Goal: Task Accomplishment & Management: Use online tool/utility

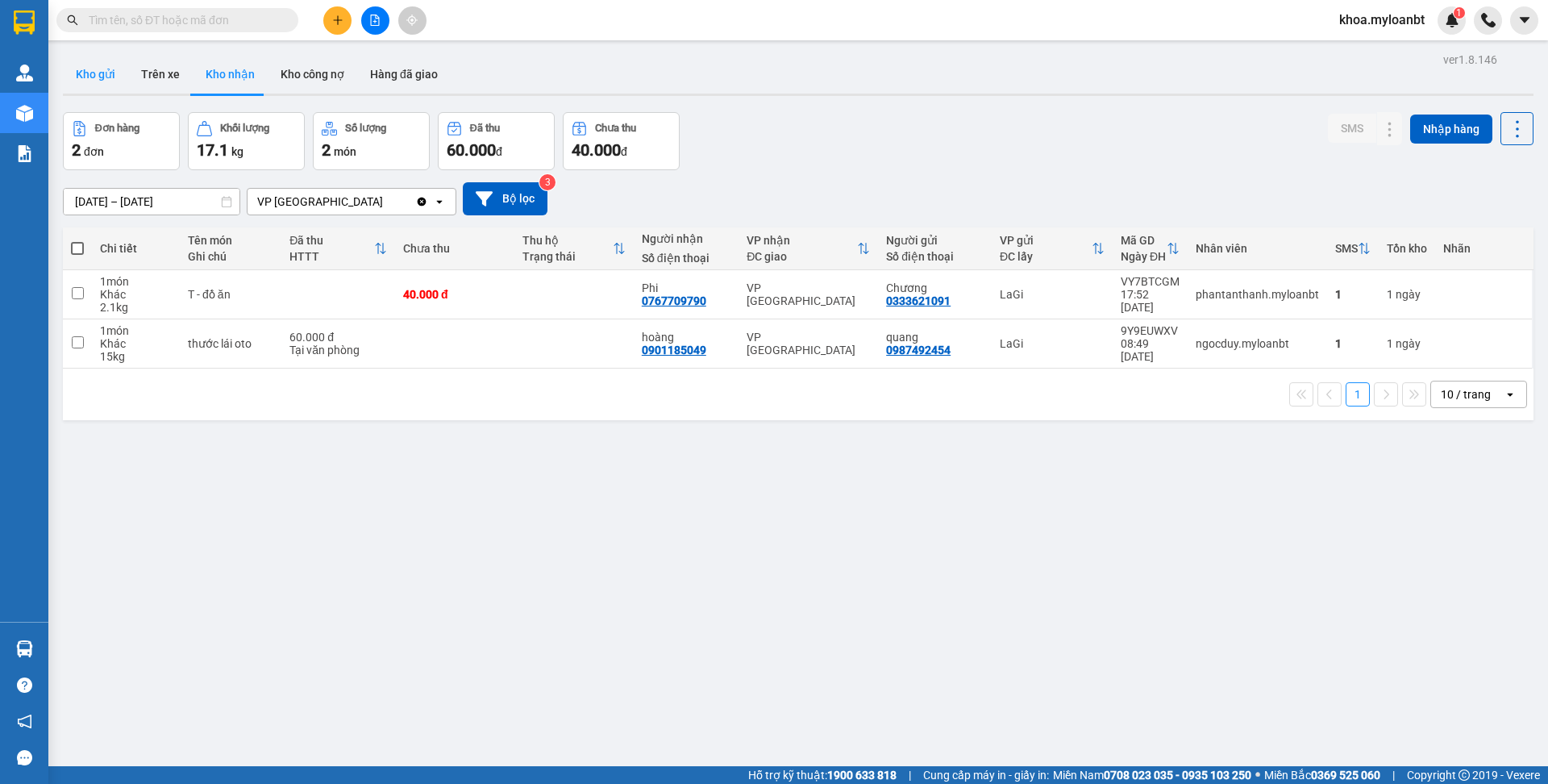
click at [112, 90] on button "Kho gửi" at bounding box center [95, 74] width 66 height 39
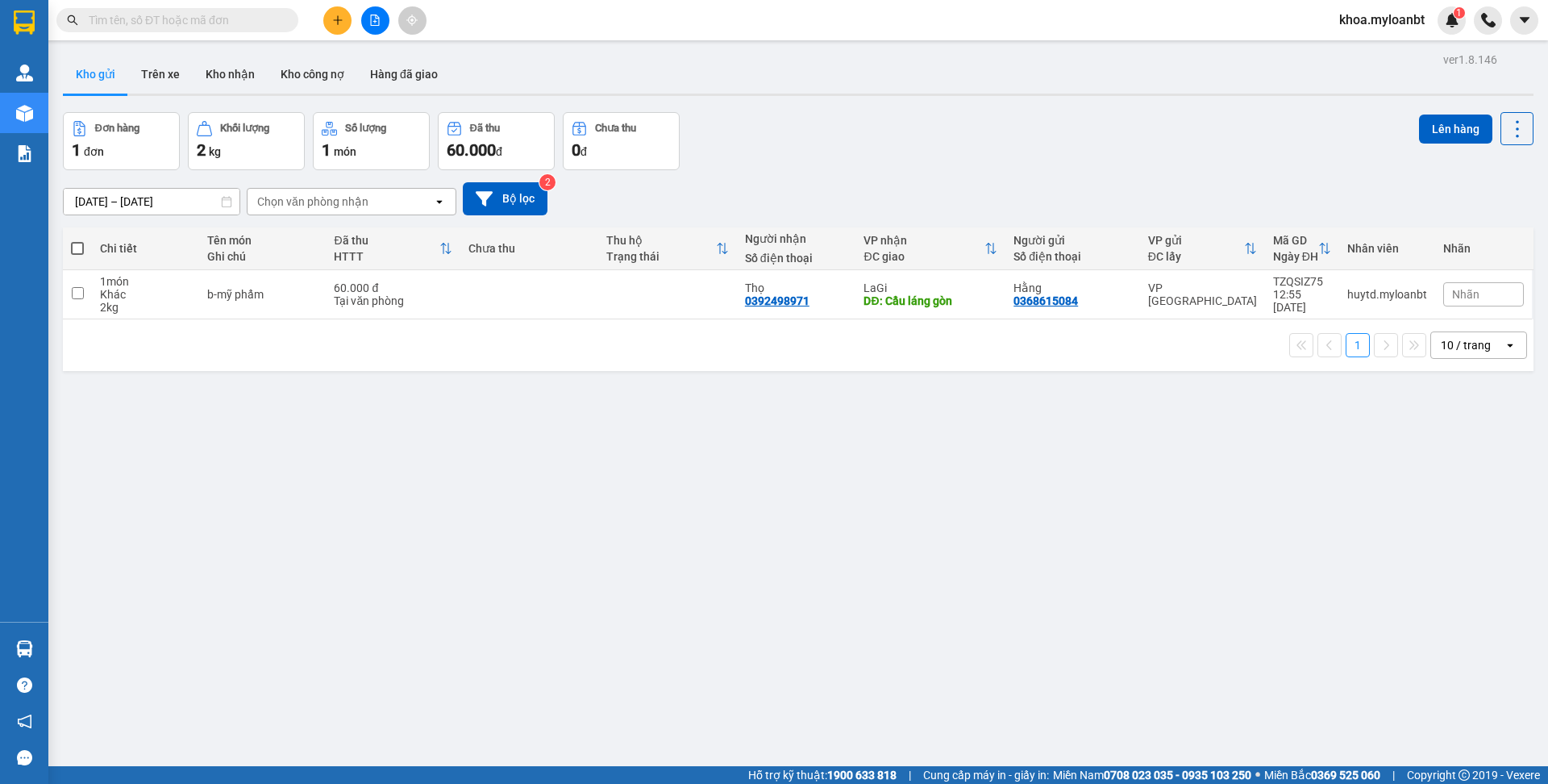
click at [390, 296] on div "Tại văn phòng" at bounding box center [393, 300] width 118 height 13
checkbox input "true"
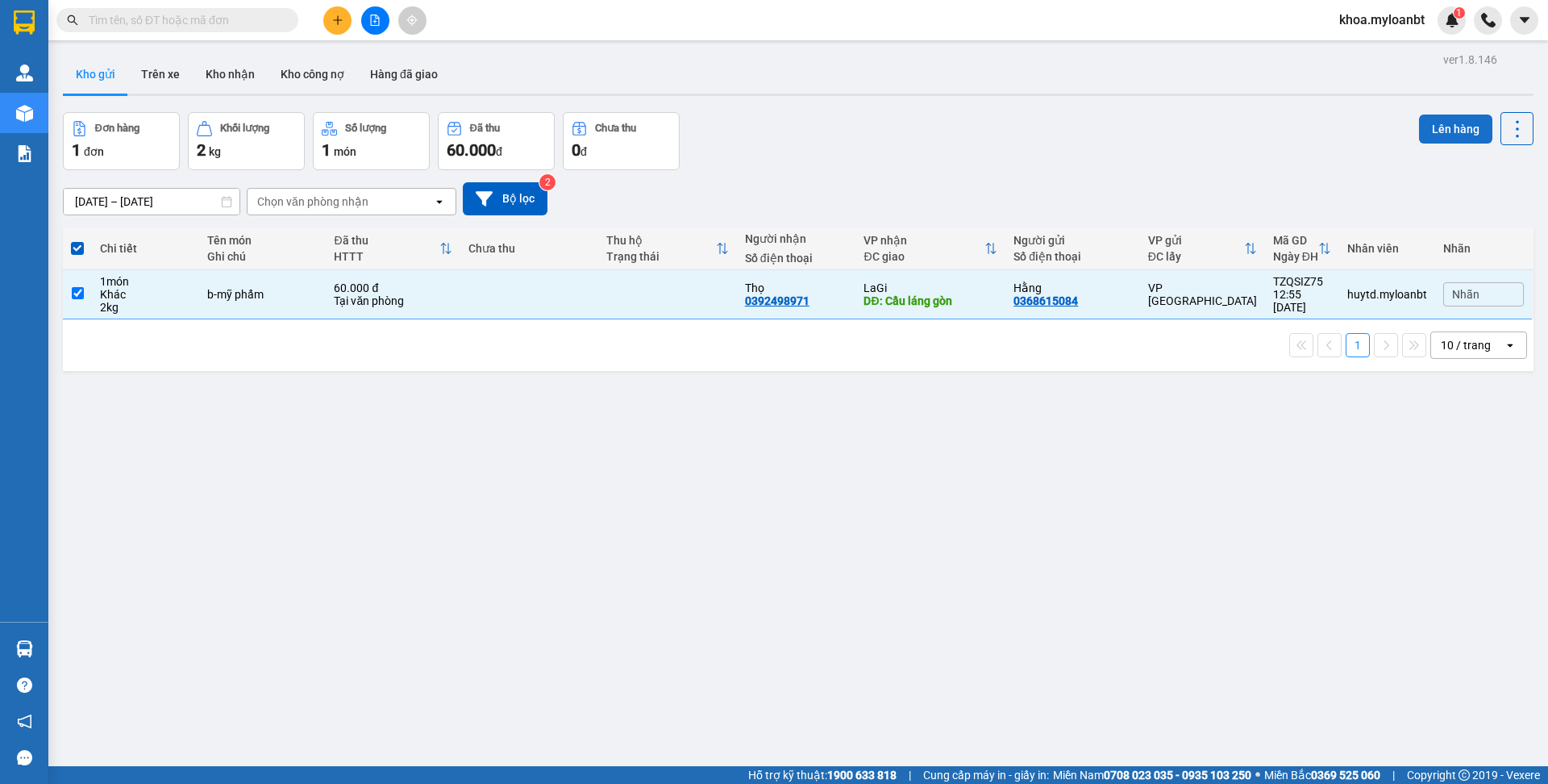
click at [1446, 119] on button "Lên hàng" at bounding box center [1456, 129] width 73 height 29
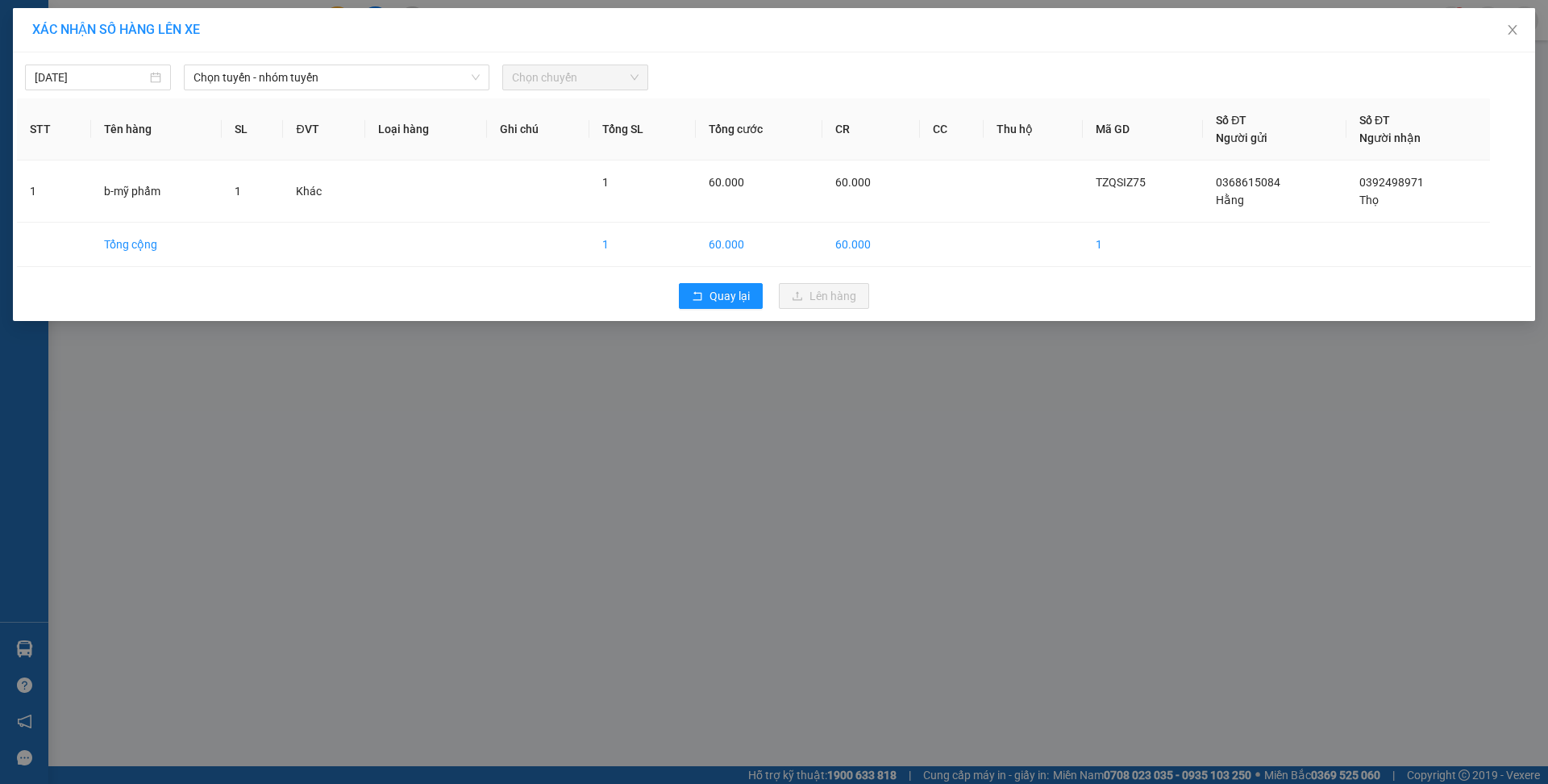
click at [369, 94] on div "[DATE] Chọn tuyến - nhóm tuyến Chọn chuyến STT Tên hàng SL ĐVT Loại hàng Ghi ch…" at bounding box center [774, 187] width 1523 height 268
click at [369, 88] on span "Chọn tuyến - nhóm tuyến" at bounding box center [337, 77] width 286 height 24
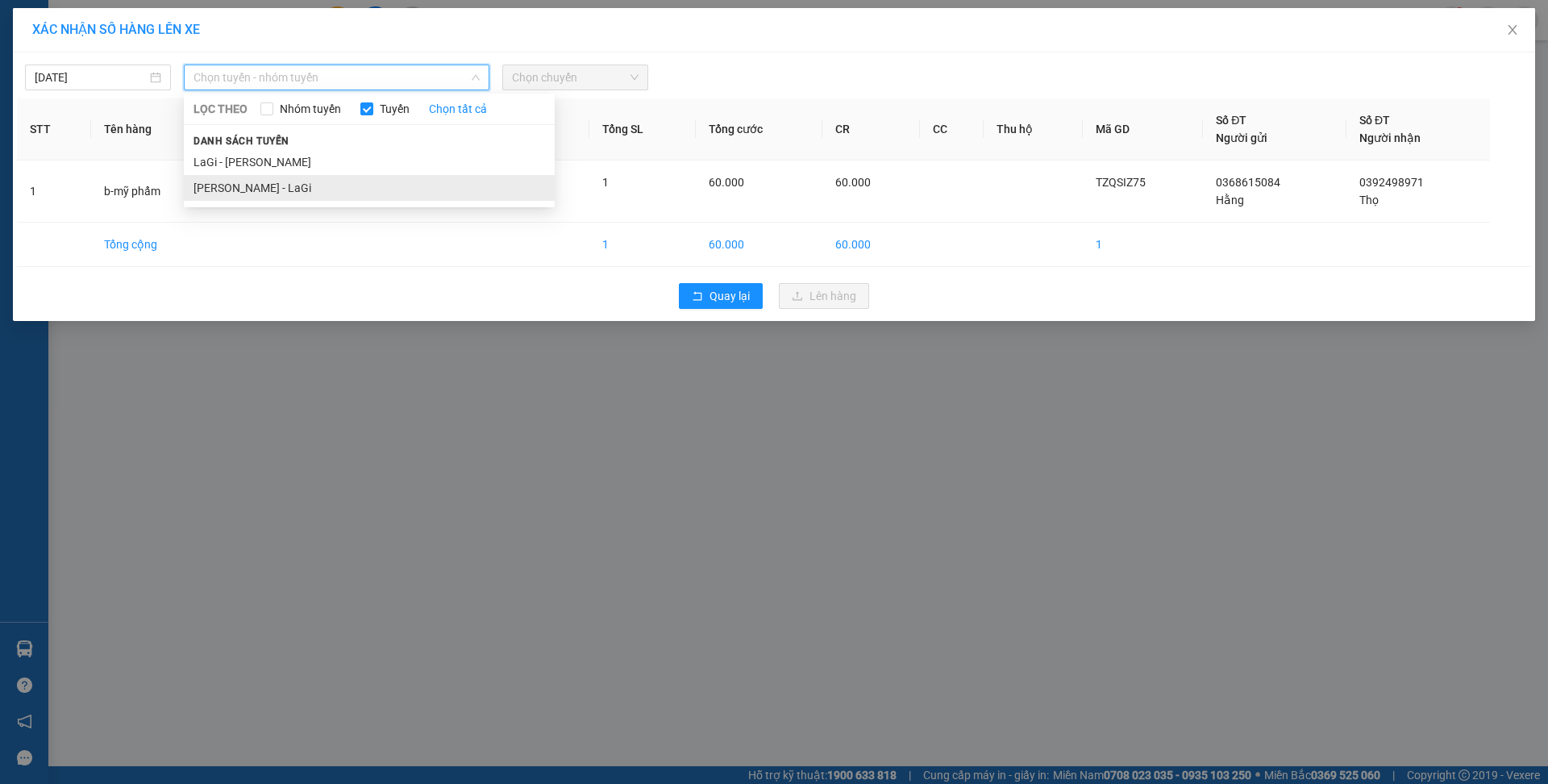
click at [292, 183] on li "[PERSON_NAME] - LaGi" at bounding box center [369, 188] width 371 height 25
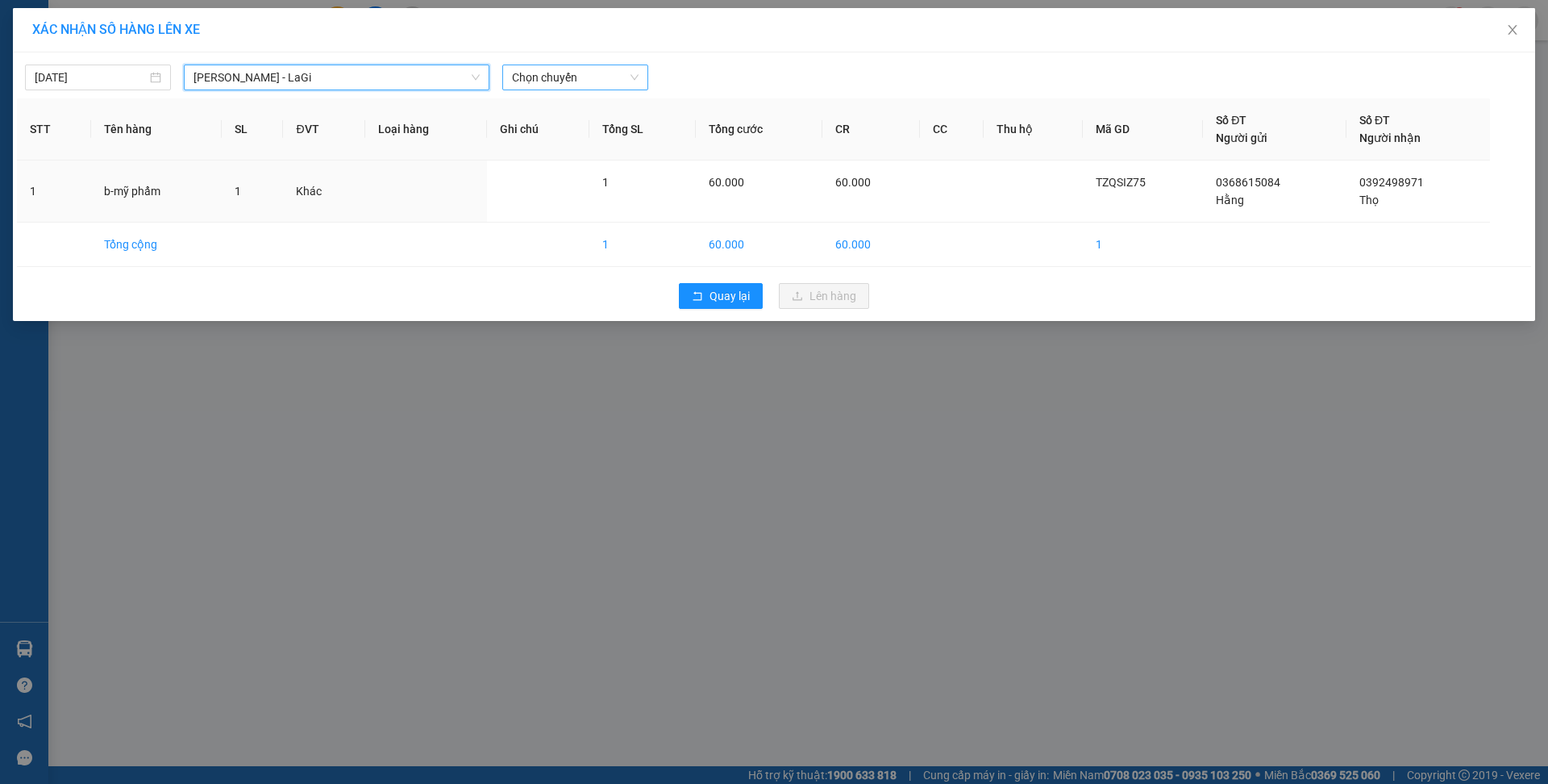
click at [549, 82] on span "Chọn chuyến" at bounding box center [575, 77] width 126 height 24
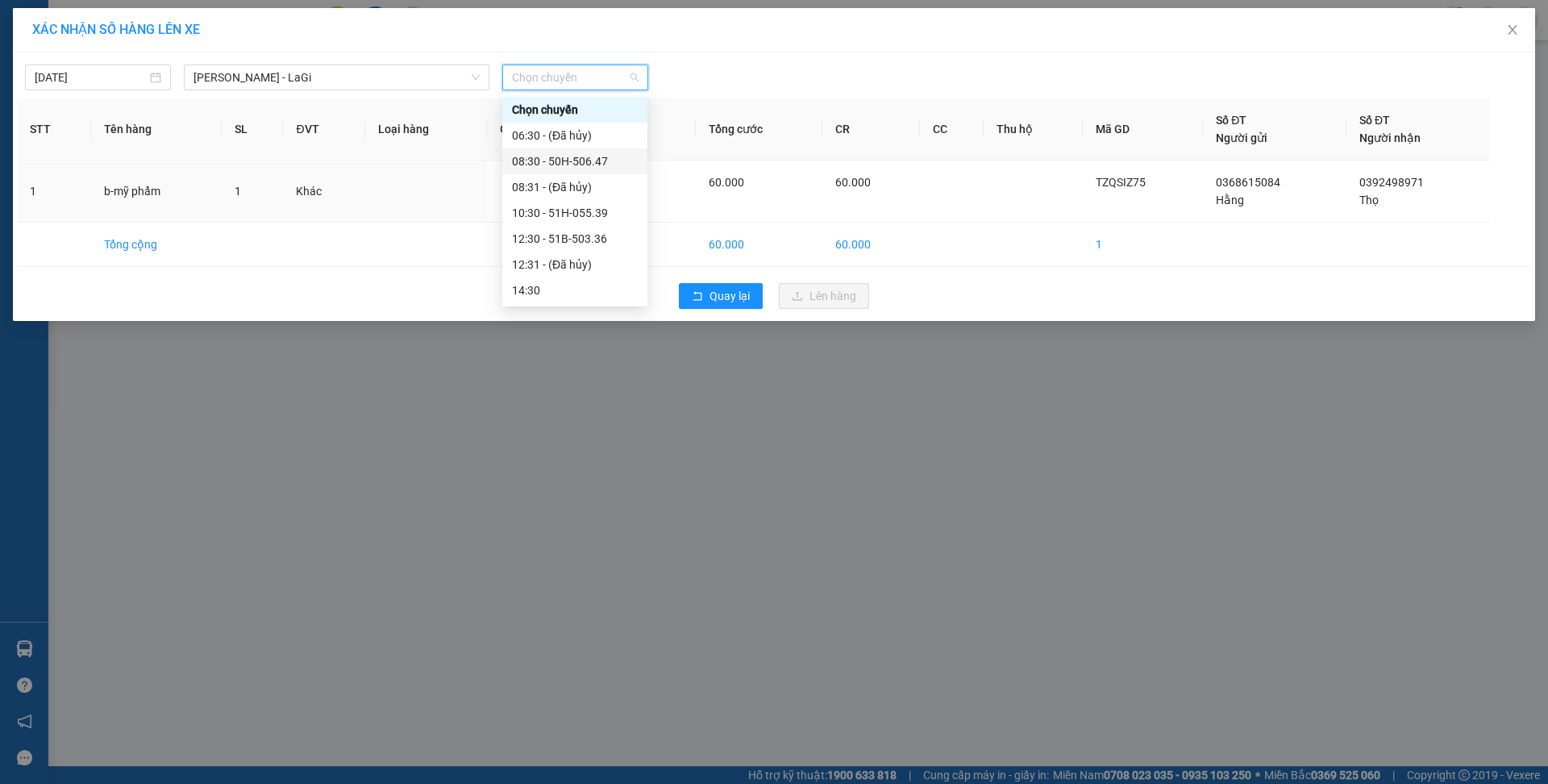
click at [593, 167] on div "08:30 - 50H-506.47" at bounding box center [575, 161] width 125 height 18
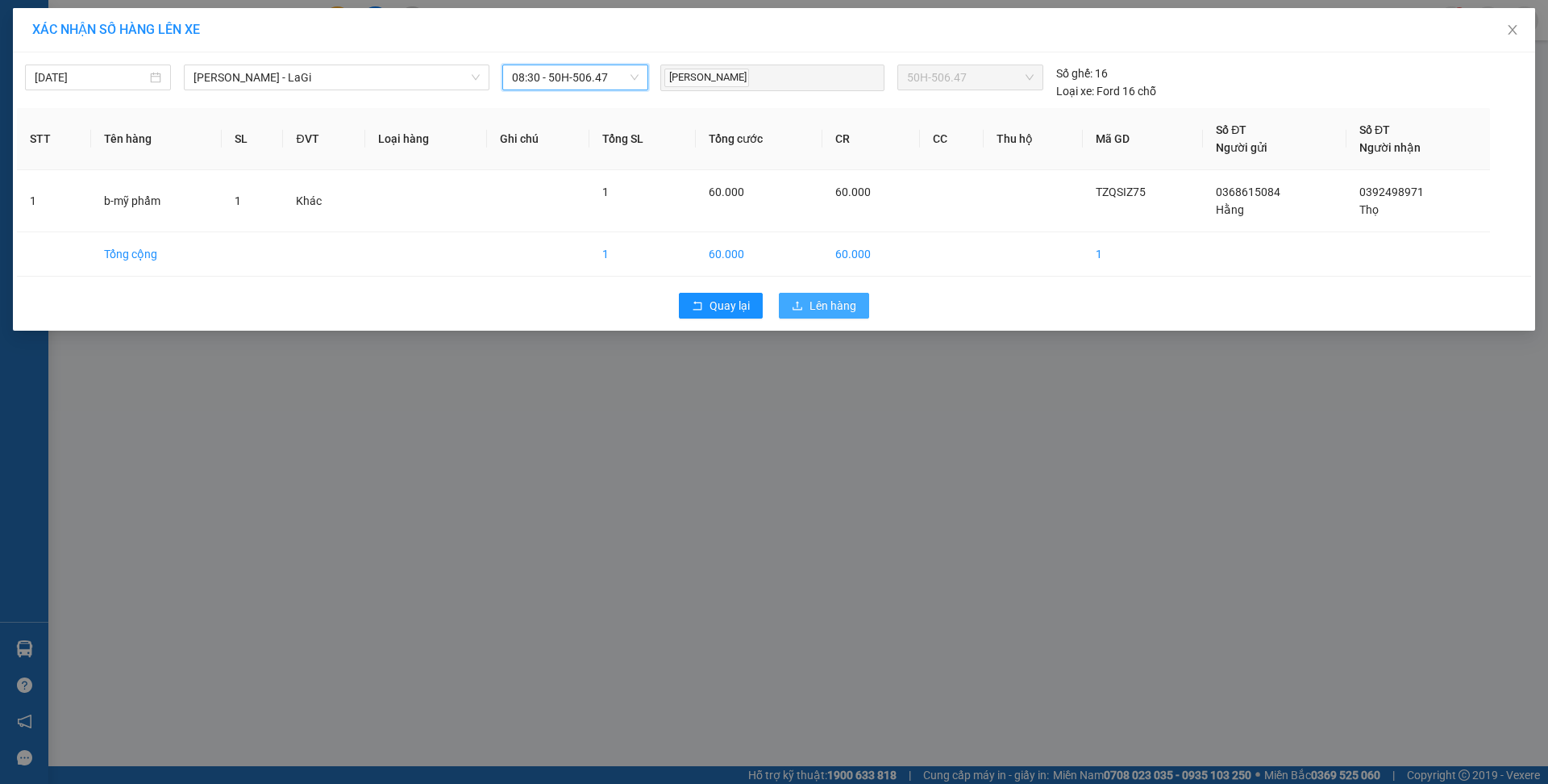
click at [818, 306] on span "Lên hàng" at bounding box center [833, 305] width 47 height 18
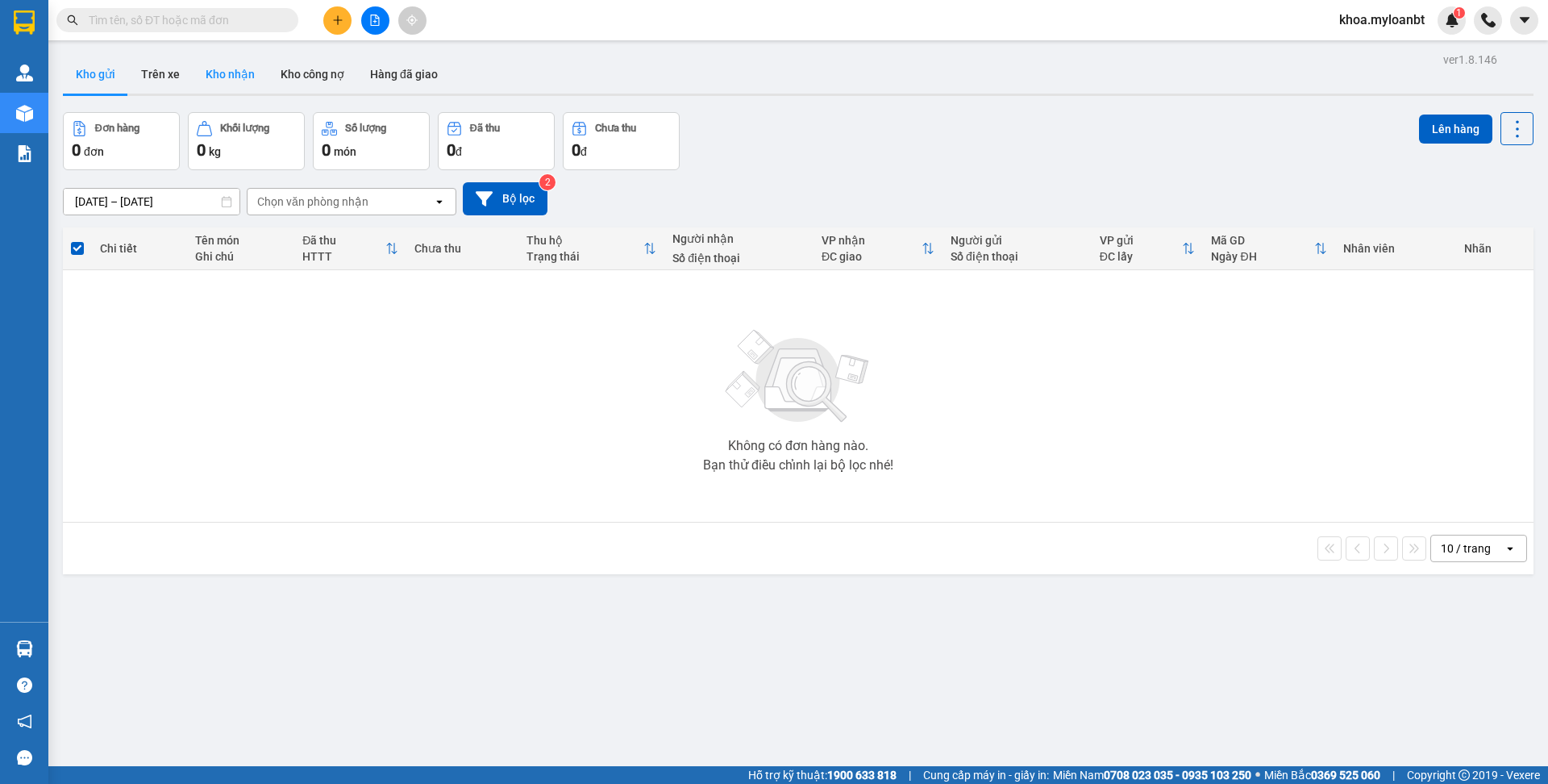
click at [217, 80] on button "Kho nhận" at bounding box center [230, 74] width 75 height 39
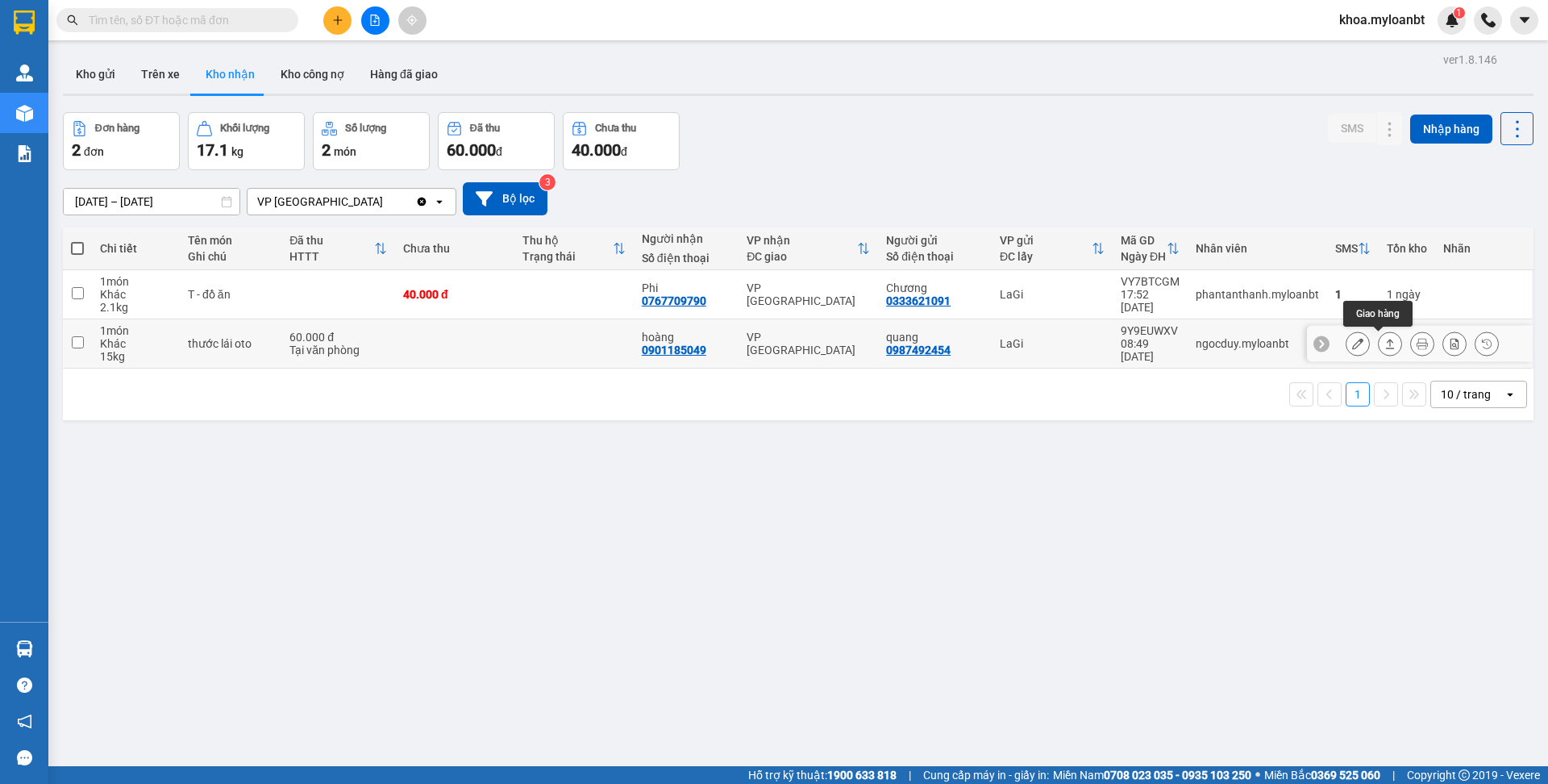
click at [1384, 344] on icon at bounding box center [1390, 344] width 12 height 12
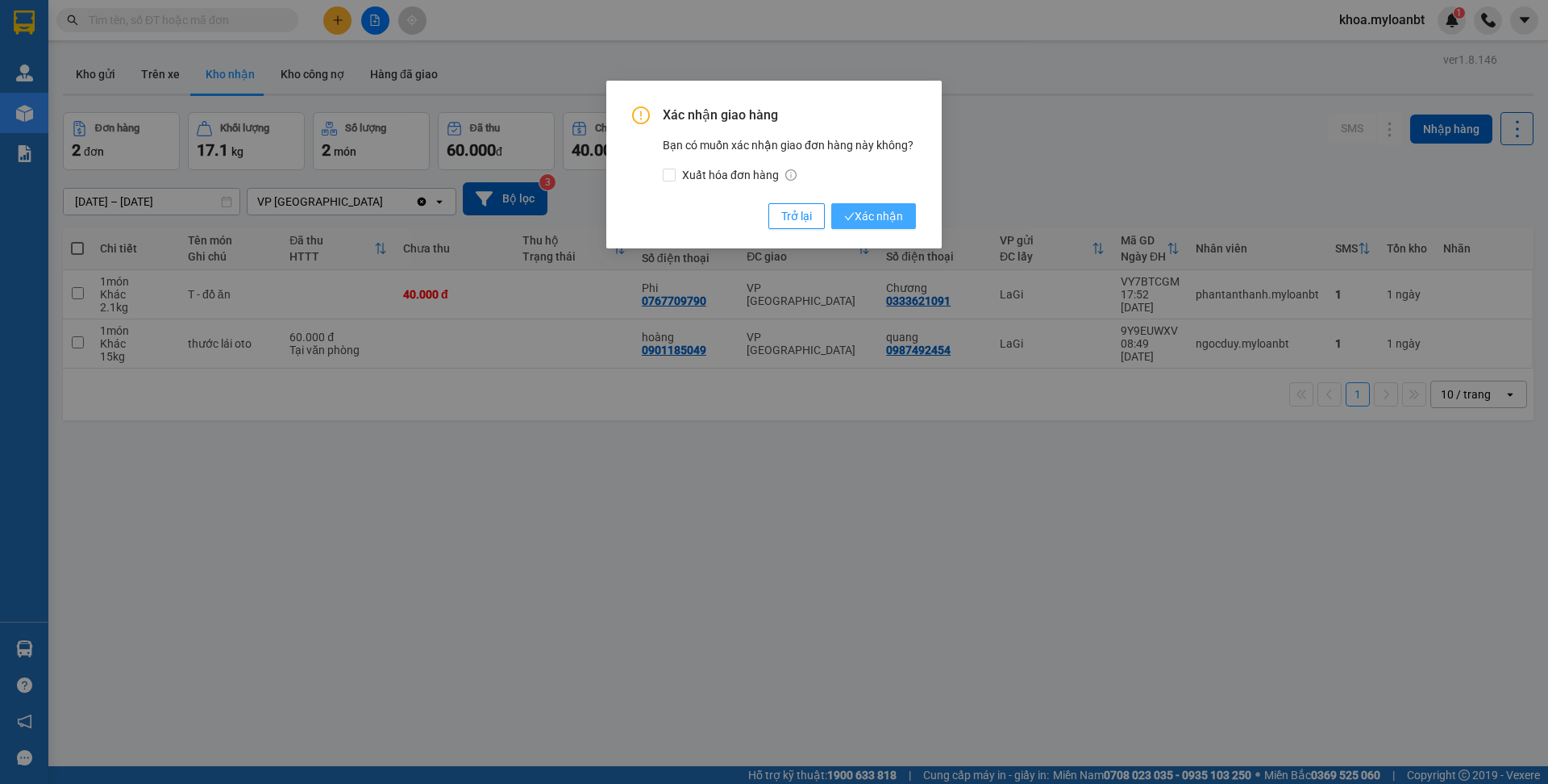
click at [915, 222] on button "Xác nhận" at bounding box center [873, 216] width 84 height 25
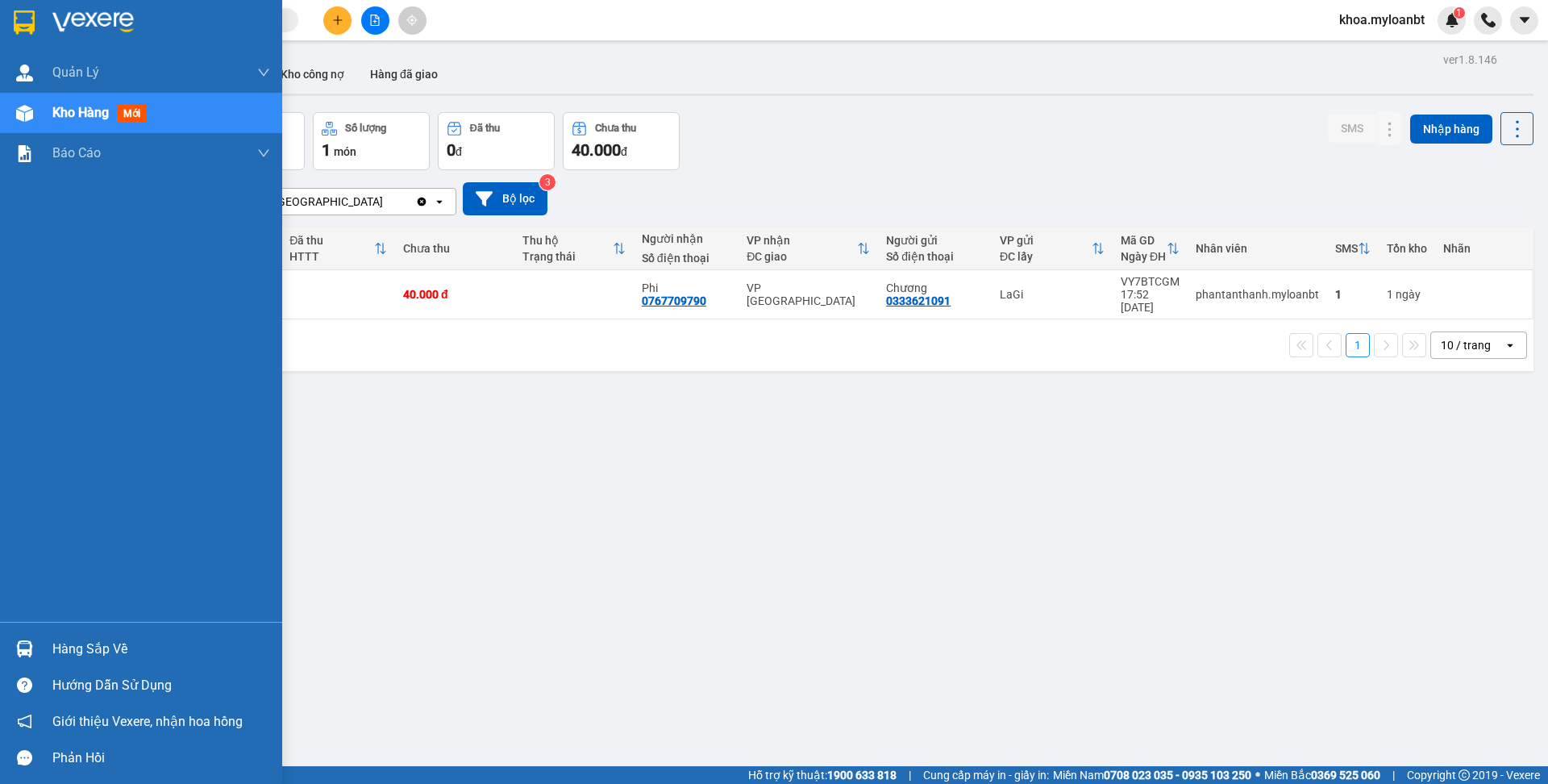
click at [24, 654] on img at bounding box center [23, 648] width 17 height 17
